Goal: Task Accomplishment & Management: Manage account settings

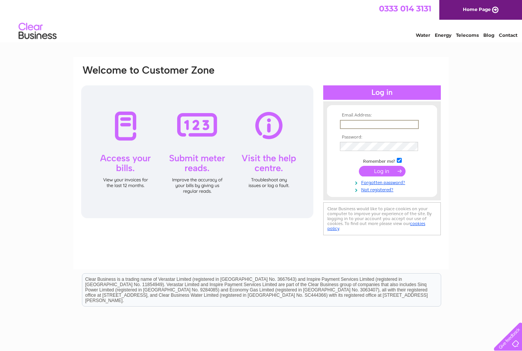
type input "**********"
click at [382, 176] on input "submit" at bounding box center [382, 171] width 47 height 11
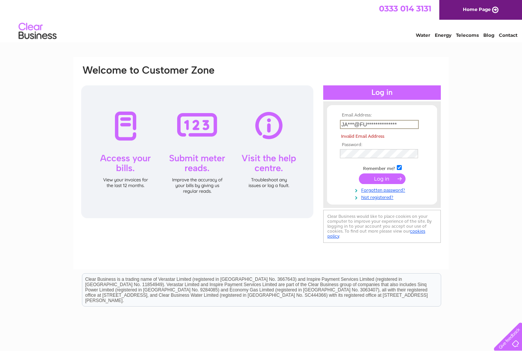
click at [387, 175] on input "submit" at bounding box center [382, 178] width 47 height 11
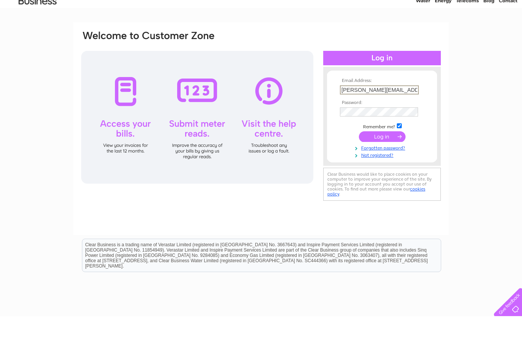
type input "James@furandfins.co.uk"
click at [380, 166] on input "submit" at bounding box center [382, 171] width 47 height 11
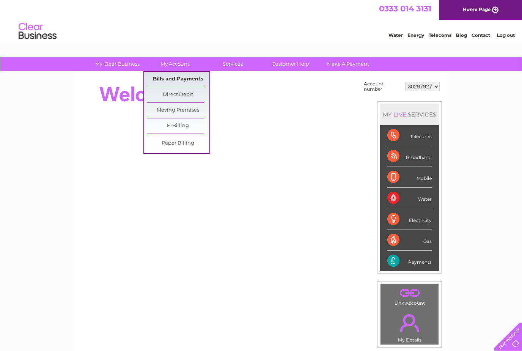
click at [190, 80] on link "Bills and Payments" at bounding box center [178, 79] width 63 height 15
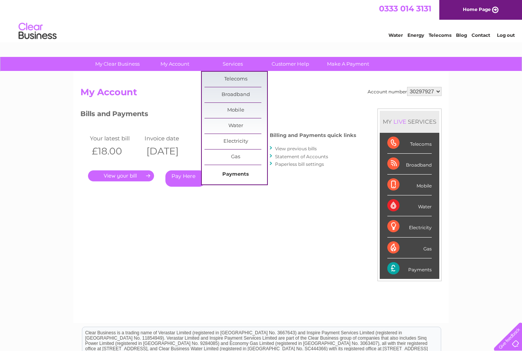
click at [246, 173] on link "Payments" at bounding box center [235, 174] width 63 height 15
click at [239, 60] on link "Services" at bounding box center [232, 64] width 63 height 14
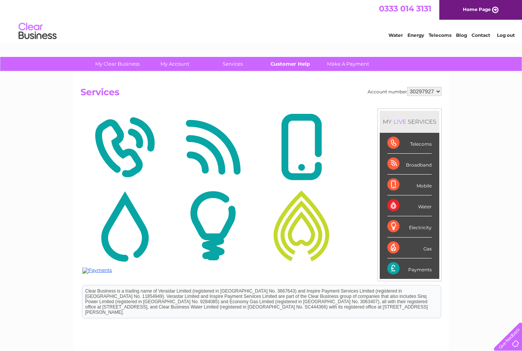
click at [305, 63] on link "Customer Help" at bounding box center [290, 64] width 63 height 14
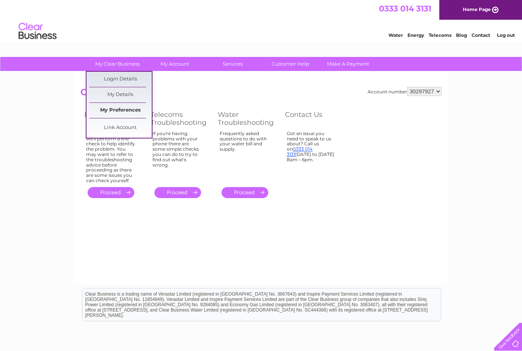
click at [134, 110] on link "My Preferences" at bounding box center [120, 110] width 63 height 15
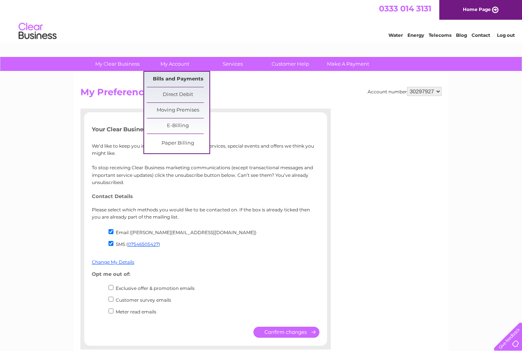
click at [200, 78] on link "Bills and Payments" at bounding box center [178, 79] width 63 height 15
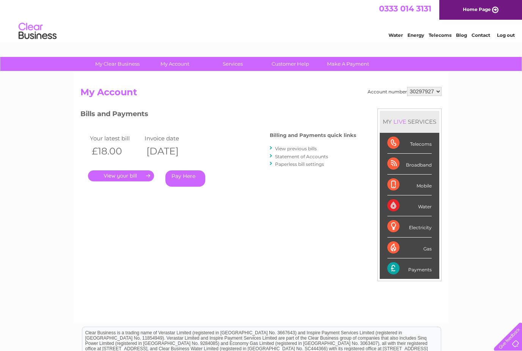
click at [134, 173] on link "." at bounding box center [121, 175] width 66 height 11
